Goal: Task Accomplishment & Management: Complete application form

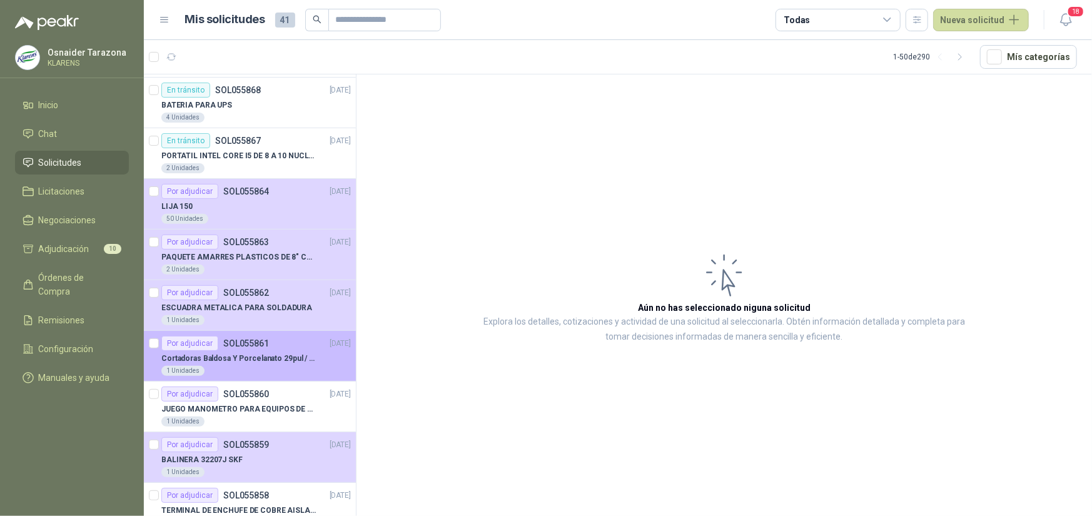
scroll to position [375, 0]
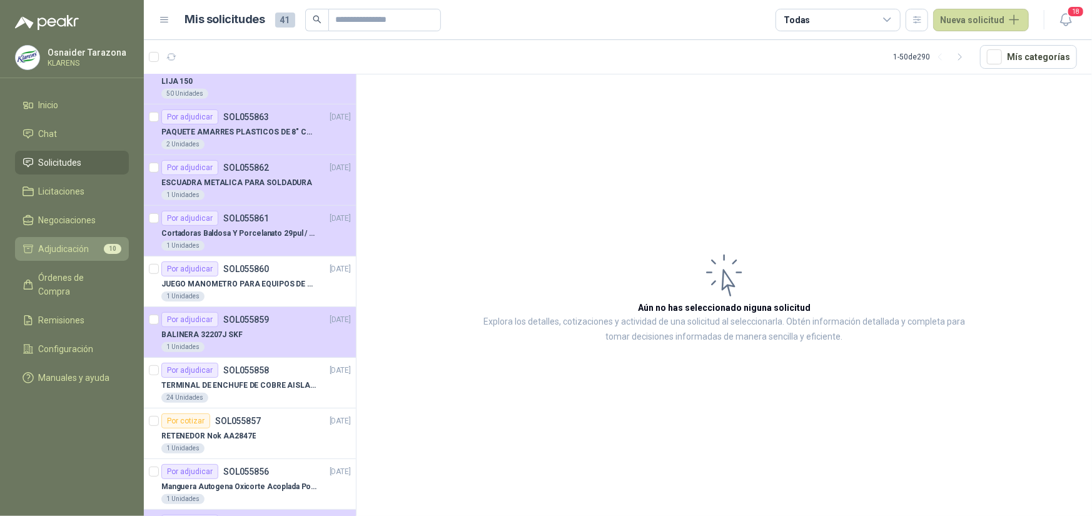
click at [73, 241] on link "Adjudicación 10" at bounding box center [72, 249] width 114 height 24
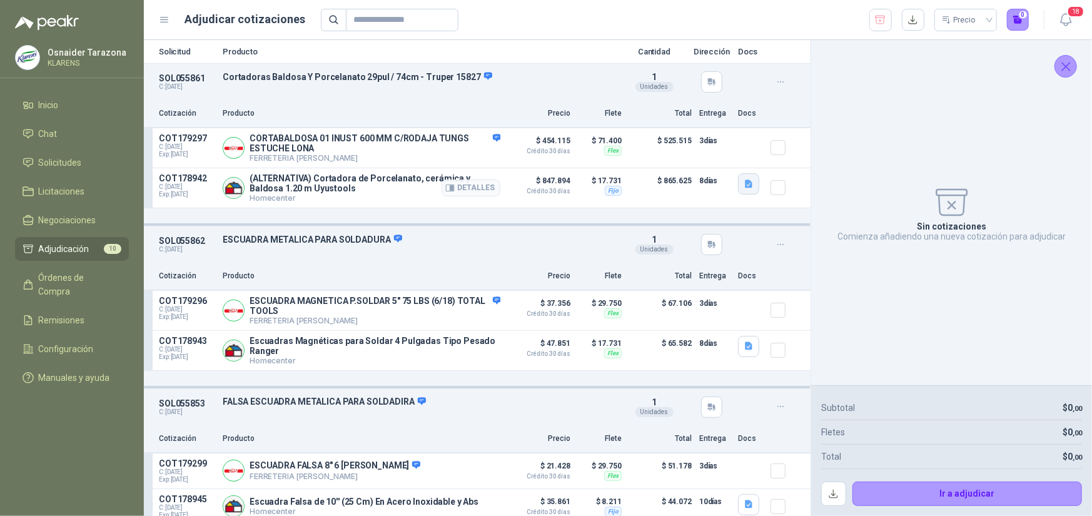
click at [745, 184] on icon "button" at bounding box center [749, 183] width 8 height 8
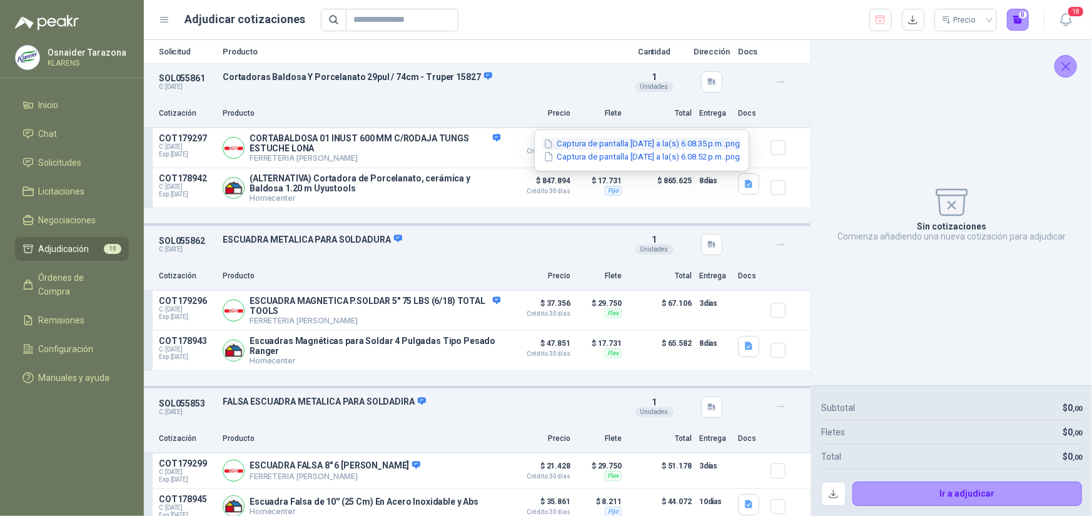
click at [678, 143] on button "Captura de pantalla [DATE] a la(s) 6.08.35 p.m..png" at bounding box center [641, 144] width 199 height 13
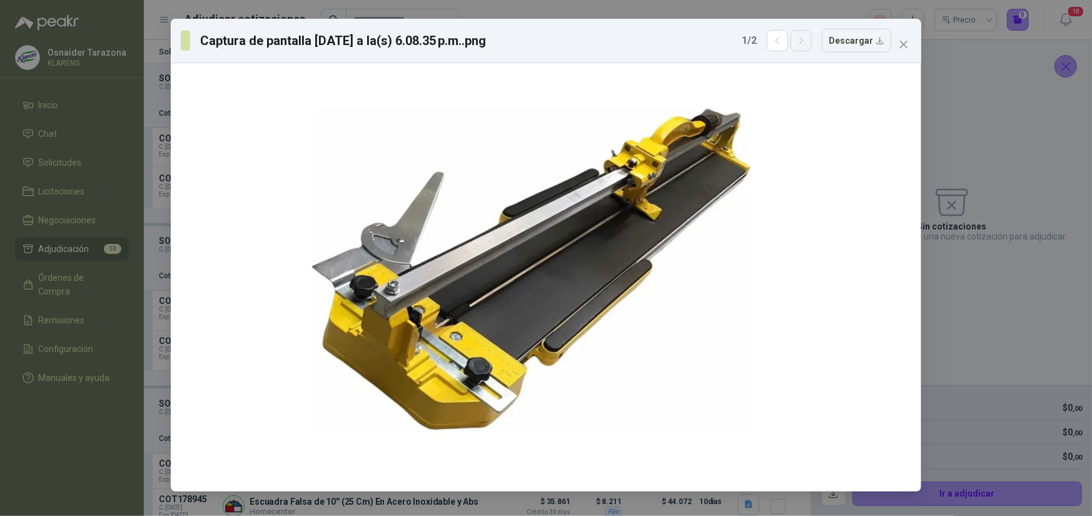
click at [807, 43] on icon "button" at bounding box center [801, 41] width 11 height 11
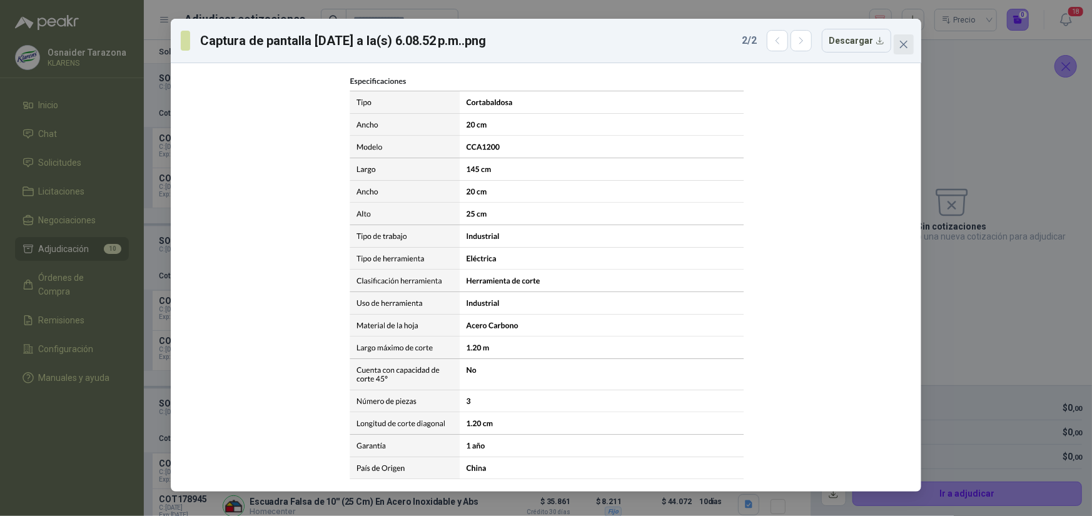
click at [901, 49] on icon "close" at bounding box center [904, 44] width 10 height 10
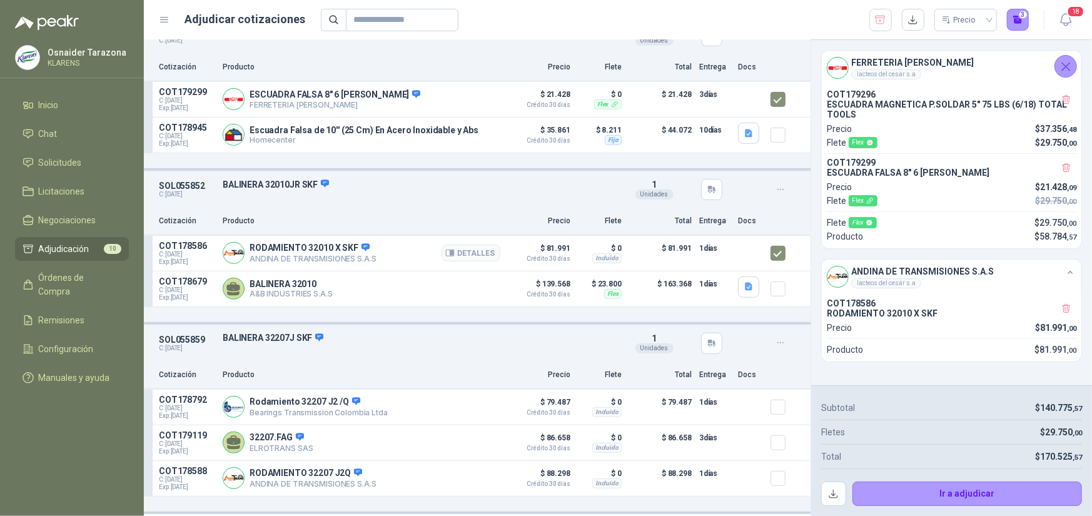
scroll to position [438, 0]
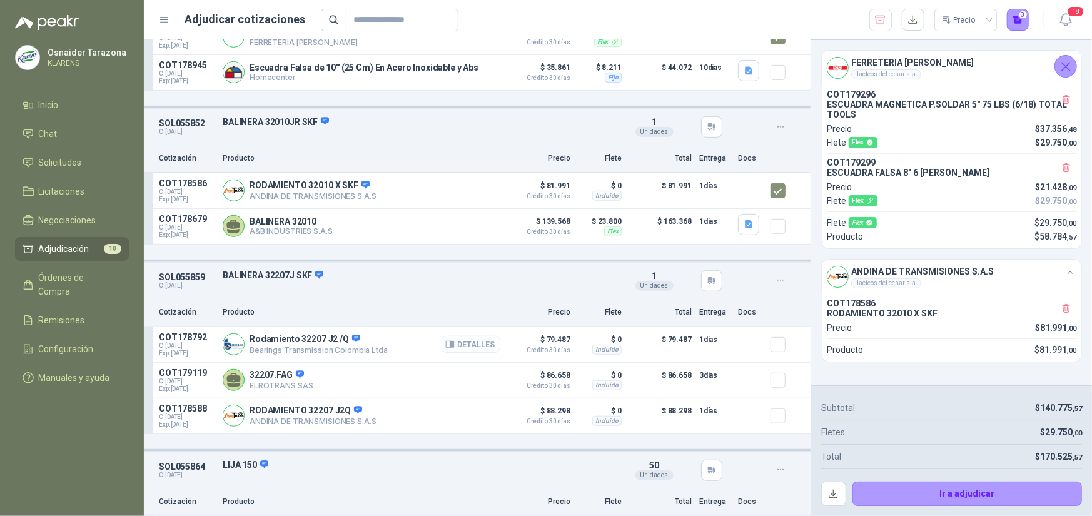
click at [467, 345] on button "Detalles" at bounding box center [470, 344] width 59 height 17
click at [470, 340] on button "Detalles" at bounding box center [470, 344] width 59 height 17
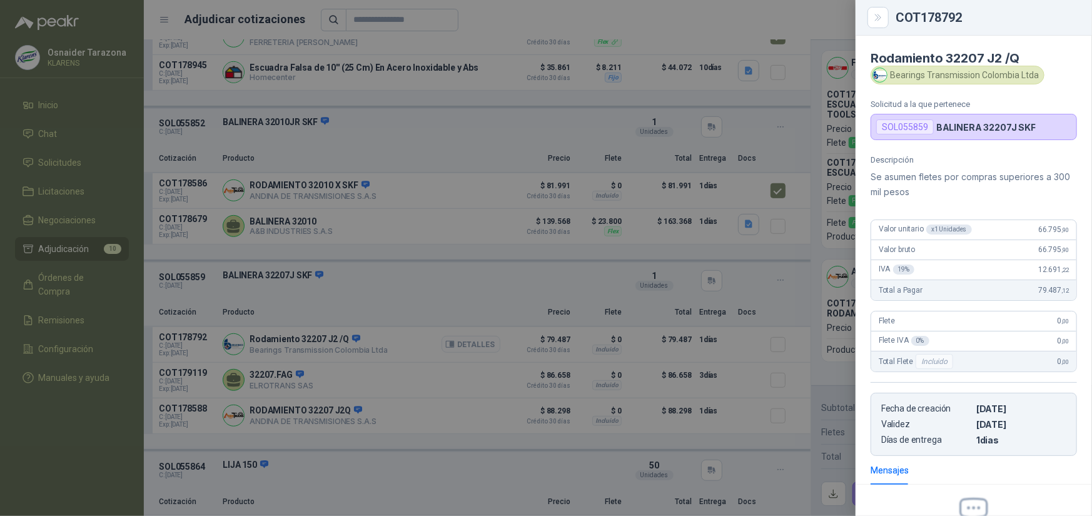
click at [456, 346] on div at bounding box center [546, 258] width 1092 height 516
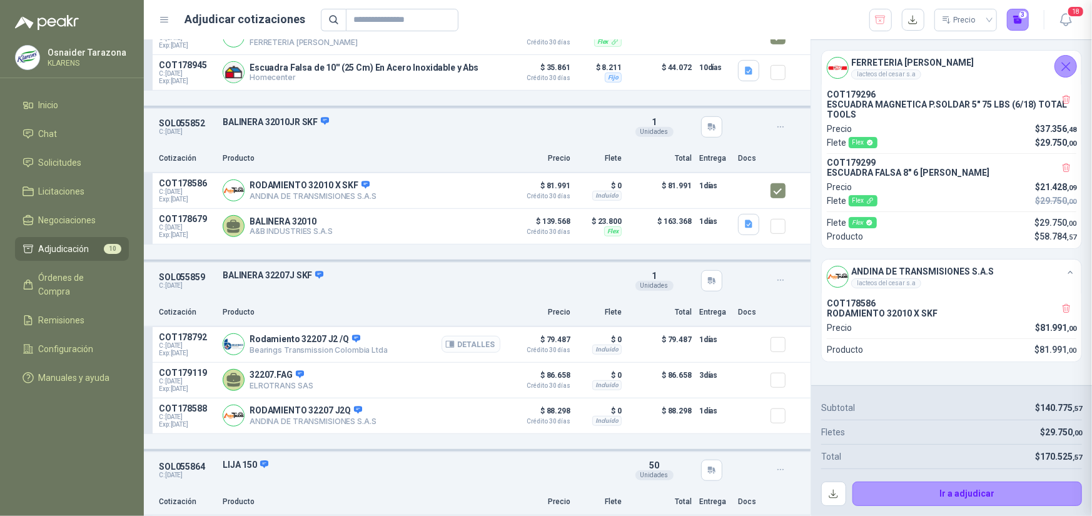
scroll to position [144, 0]
click at [456, 346] on button "Detalles" at bounding box center [470, 344] width 59 height 17
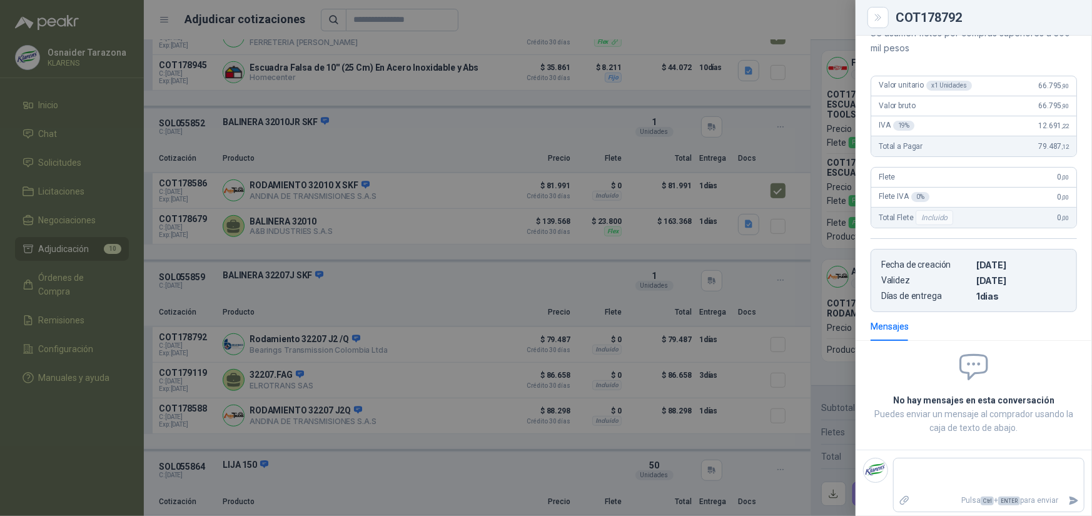
scroll to position [0, 0]
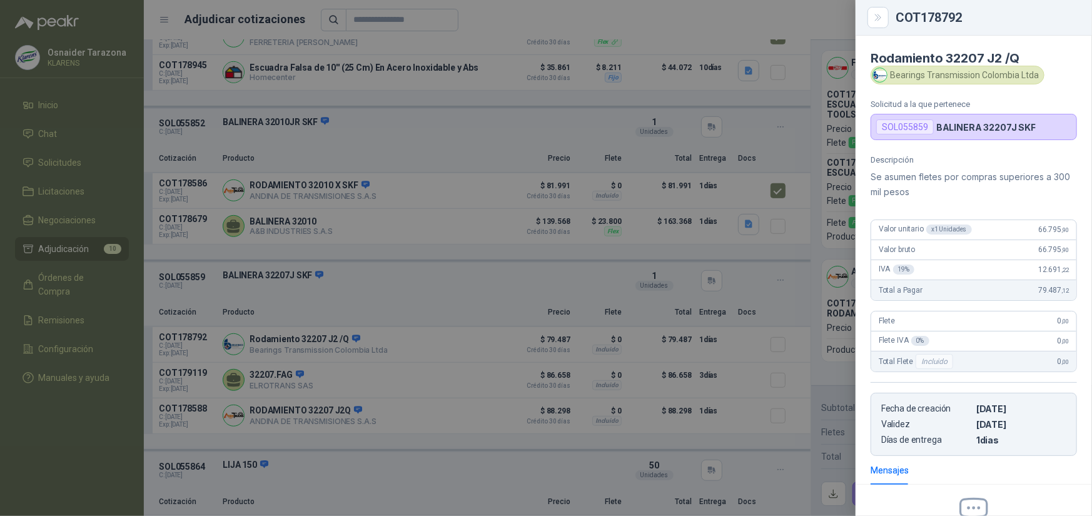
click at [453, 395] on div at bounding box center [546, 258] width 1092 height 516
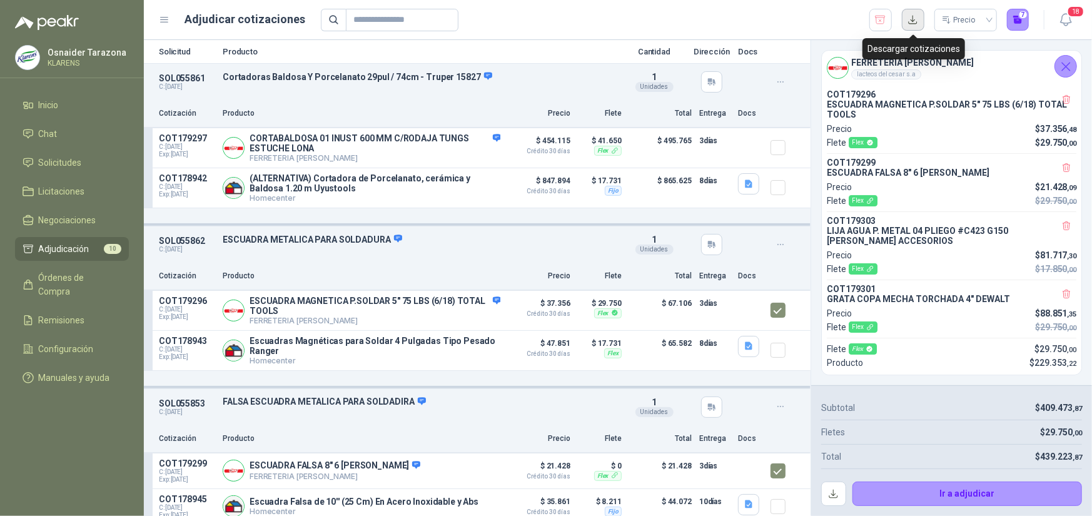
click at [912, 16] on button "button" at bounding box center [913, 20] width 23 height 23
click at [827, 498] on button "button" at bounding box center [833, 493] width 25 height 25
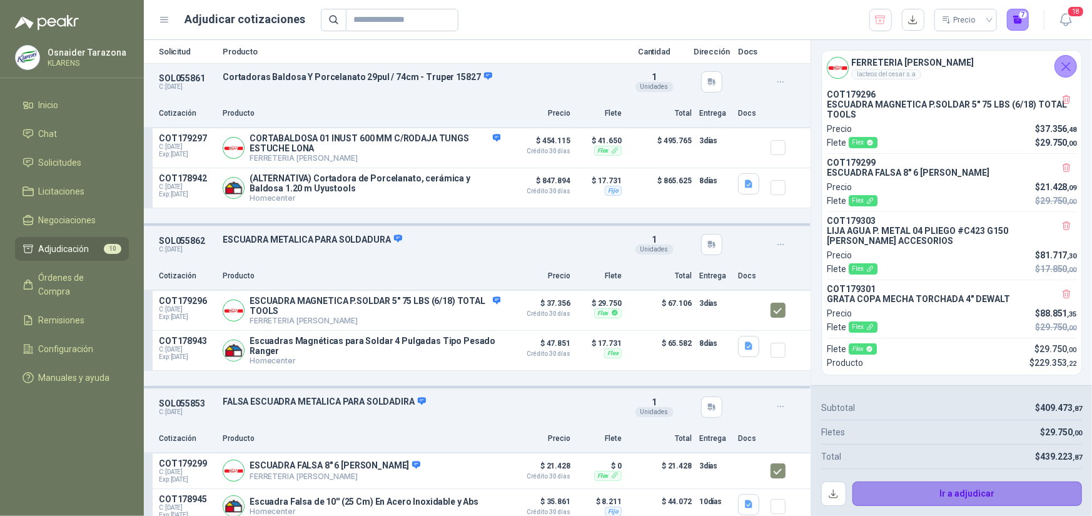
click at [971, 493] on button "Ir a adjudicar" at bounding box center [967, 493] width 230 height 25
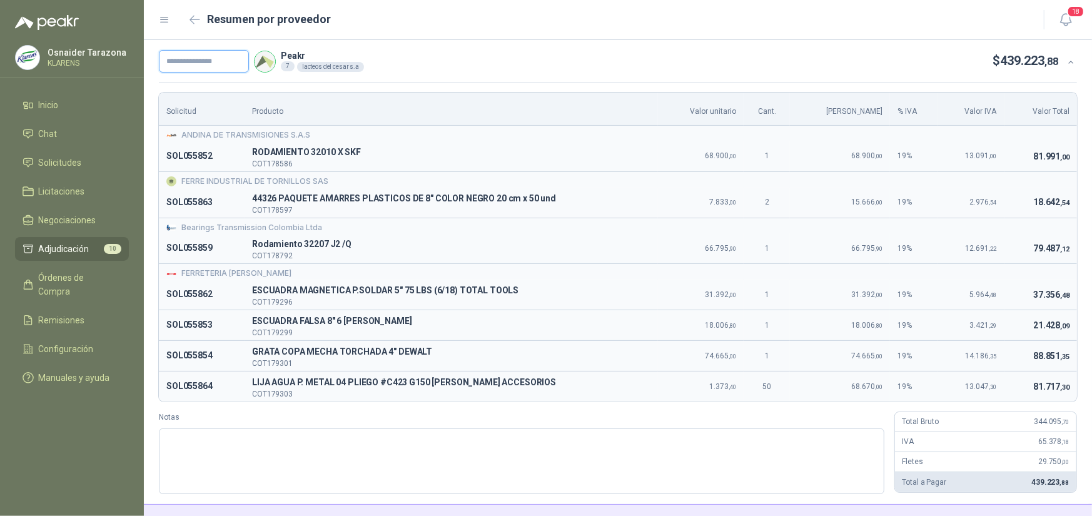
click at [210, 67] on input "text" at bounding box center [204, 61] width 90 height 23
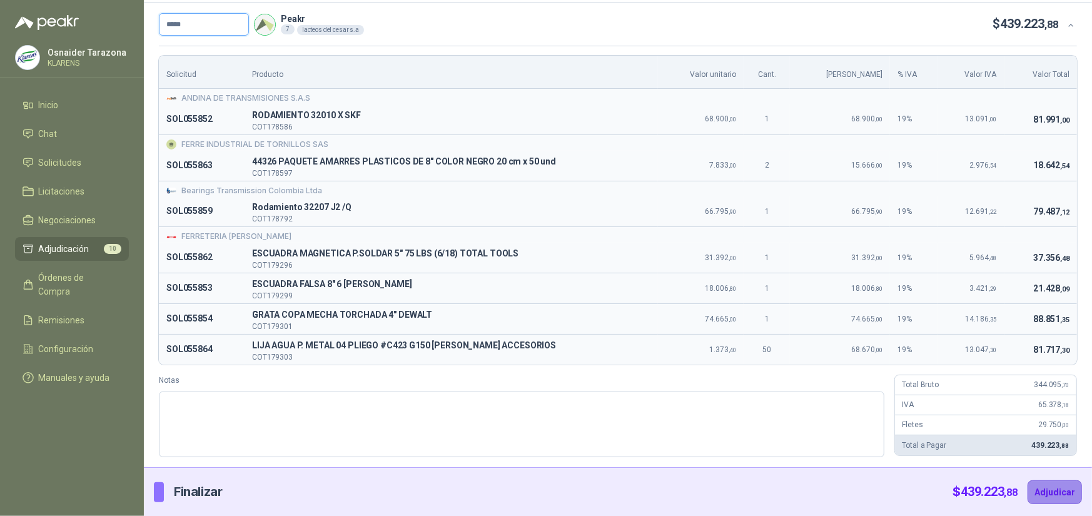
type input "*****"
click at [1038, 499] on button "Adjudicar" at bounding box center [1054, 492] width 54 height 24
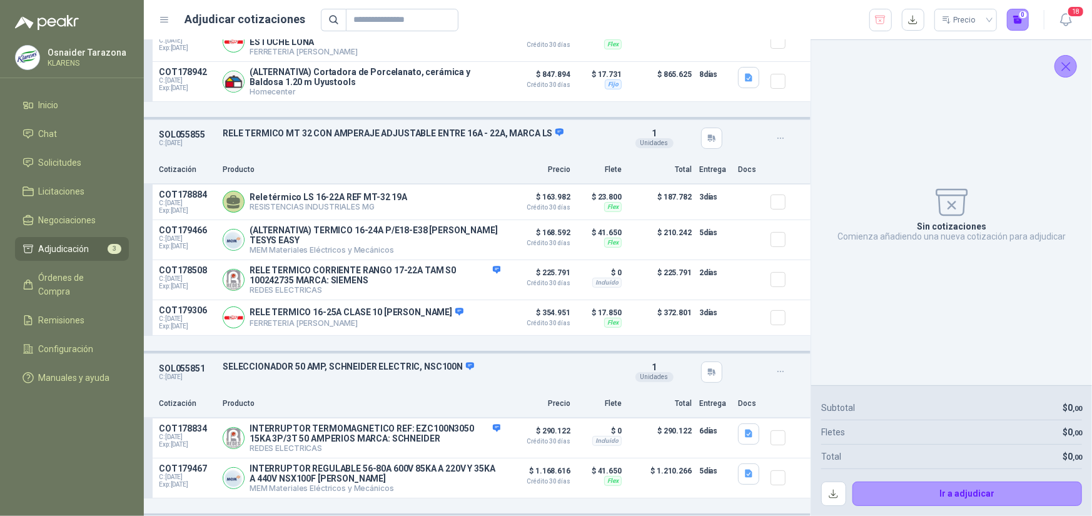
scroll to position [0, 0]
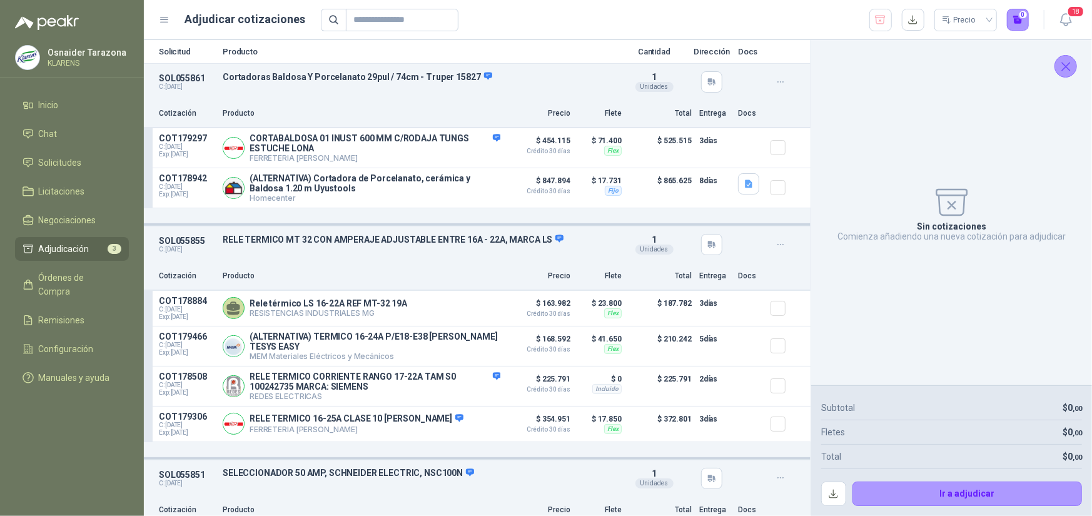
click at [50, 255] on span "Adjudicación" at bounding box center [64, 249] width 51 height 14
click at [64, 246] on span "Adjudicación" at bounding box center [64, 249] width 51 height 14
click at [58, 168] on span "Solicitudes" at bounding box center [60, 163] width 43 height 14
